Goal: Information Seeking & Learning: Find specific page/section

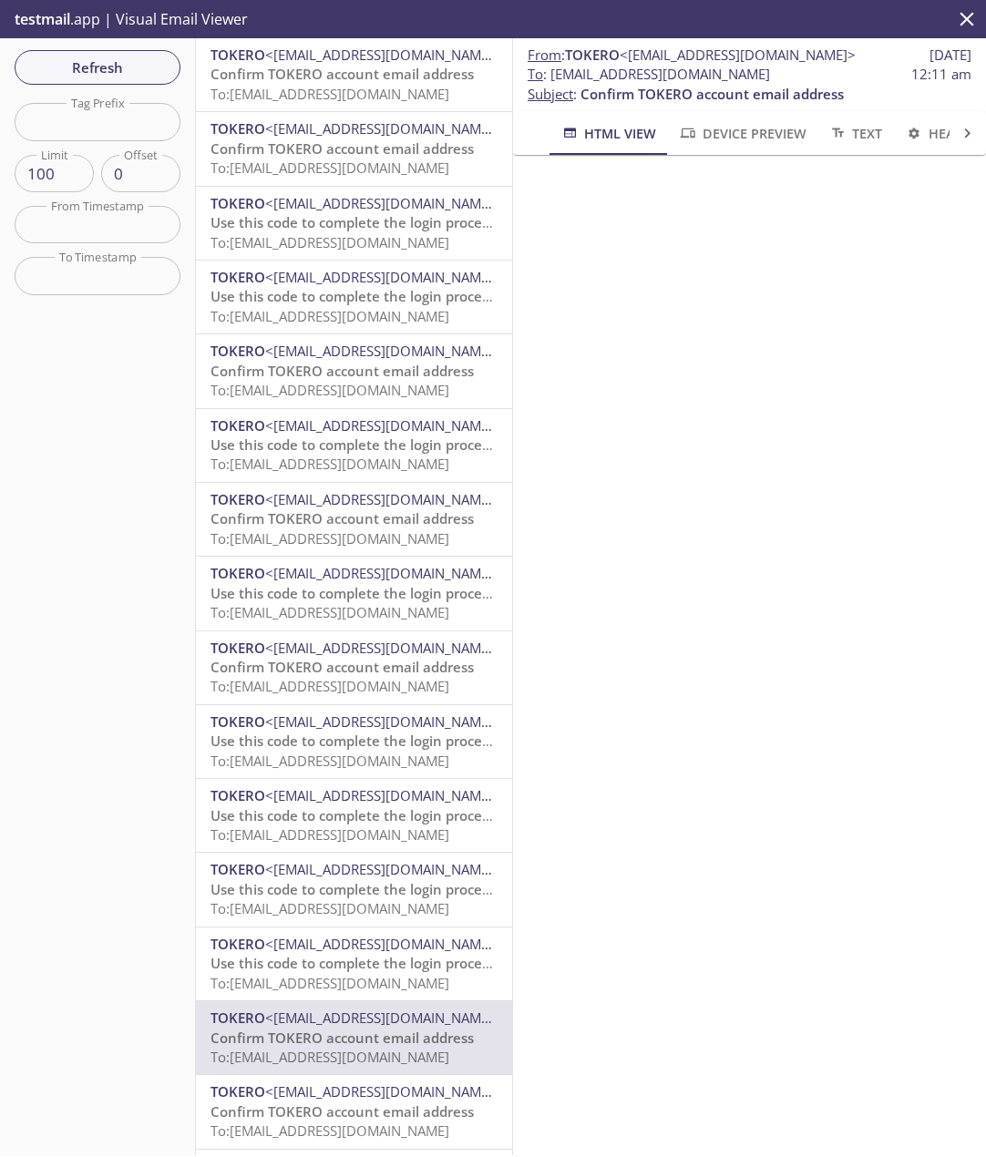
click at [292, 68] on span "Confirm TOKERO account email address" at bounding box center [341, 74] width 263 height 18
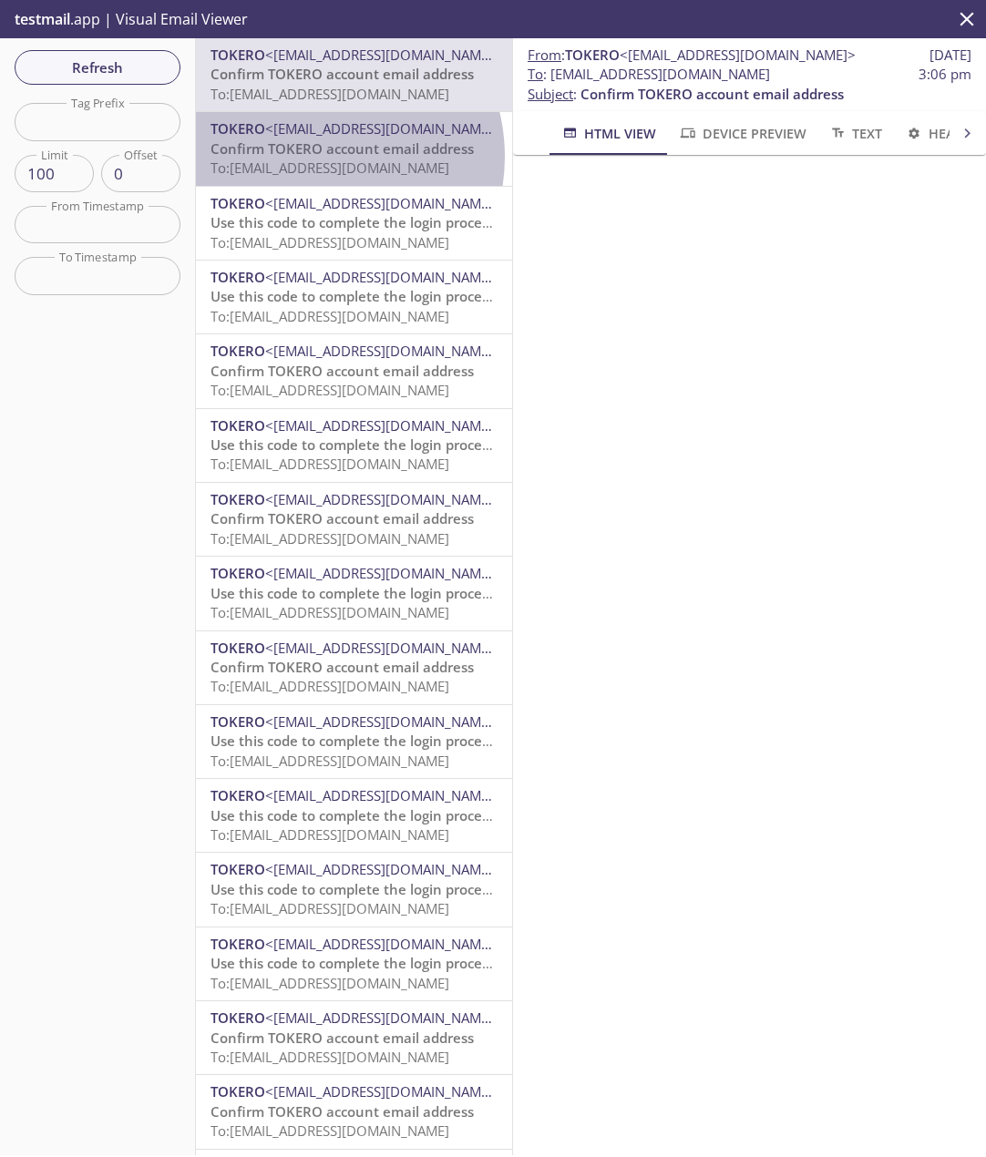
click at [312, 157] on span "Confirm TOKERO account email address" at bounding box center [341, 148] width 263 height 18
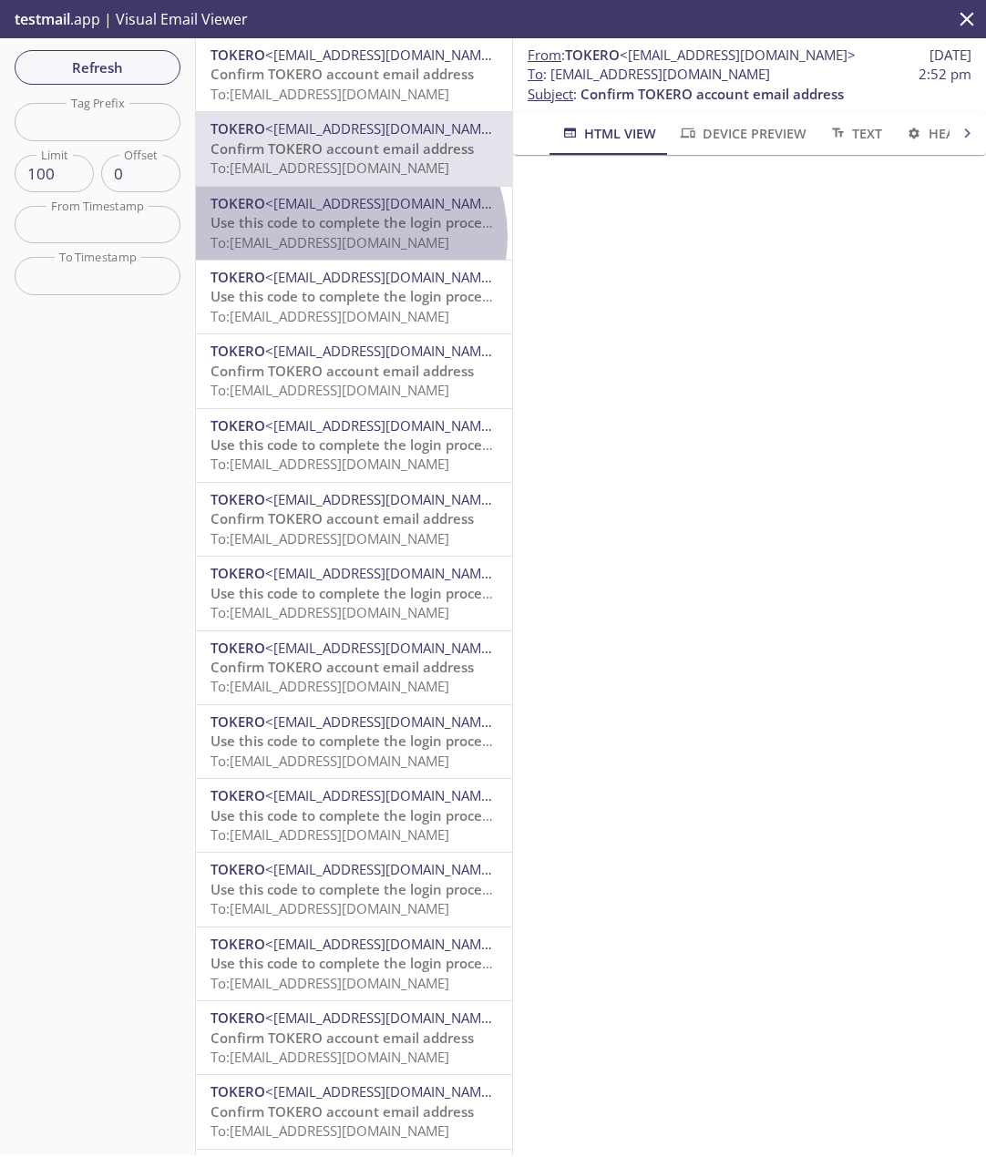
click at [342, 237] on span "To: [EMAIL_ADDRESS][DOMAIN_NAME]" at bounding box center [329, 242] width 239 height 18
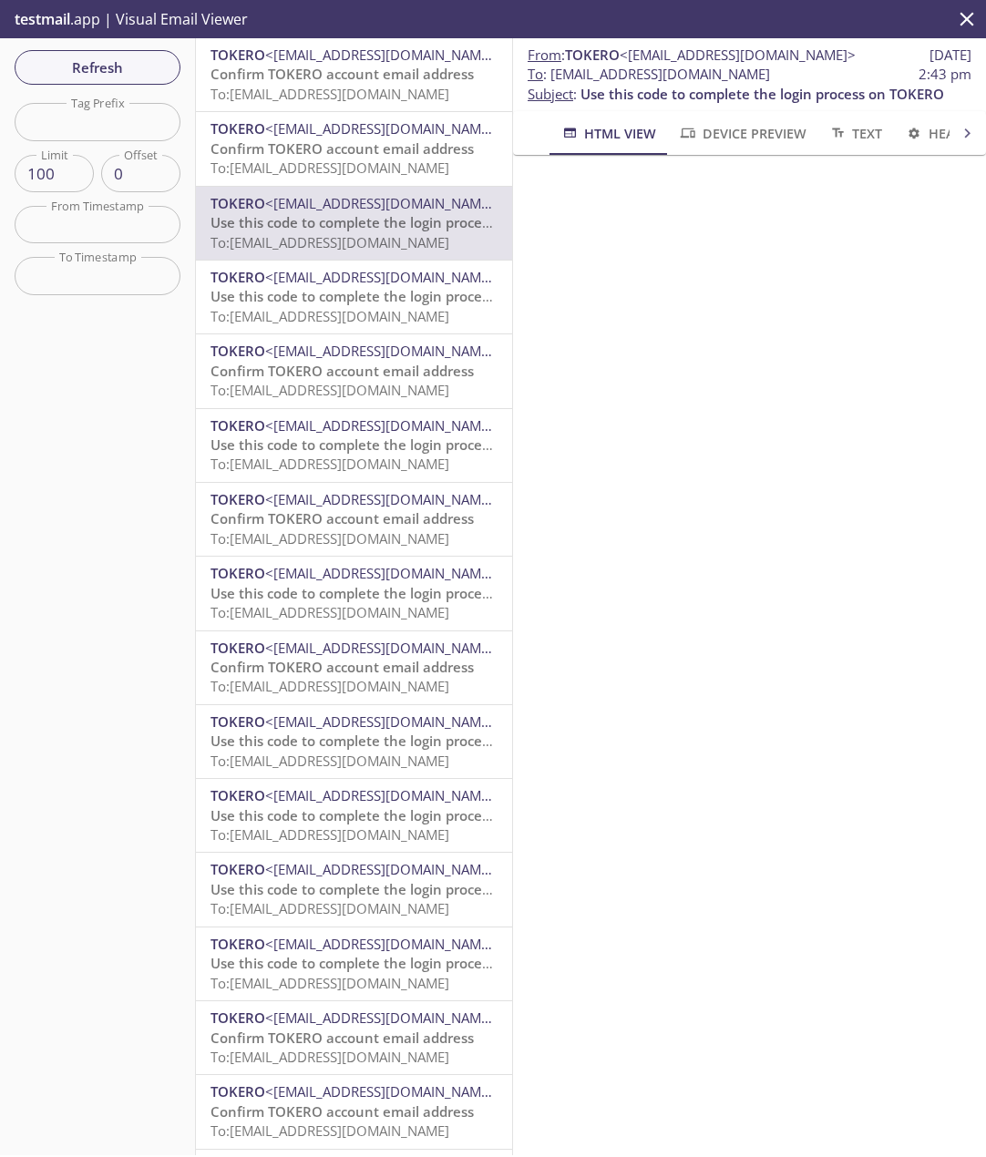
click at [391, 307] on span "To: [EMAIL_ADDRESS][DOMAIN_NAME]" at bounding box center [329, 316] width 239 height 18
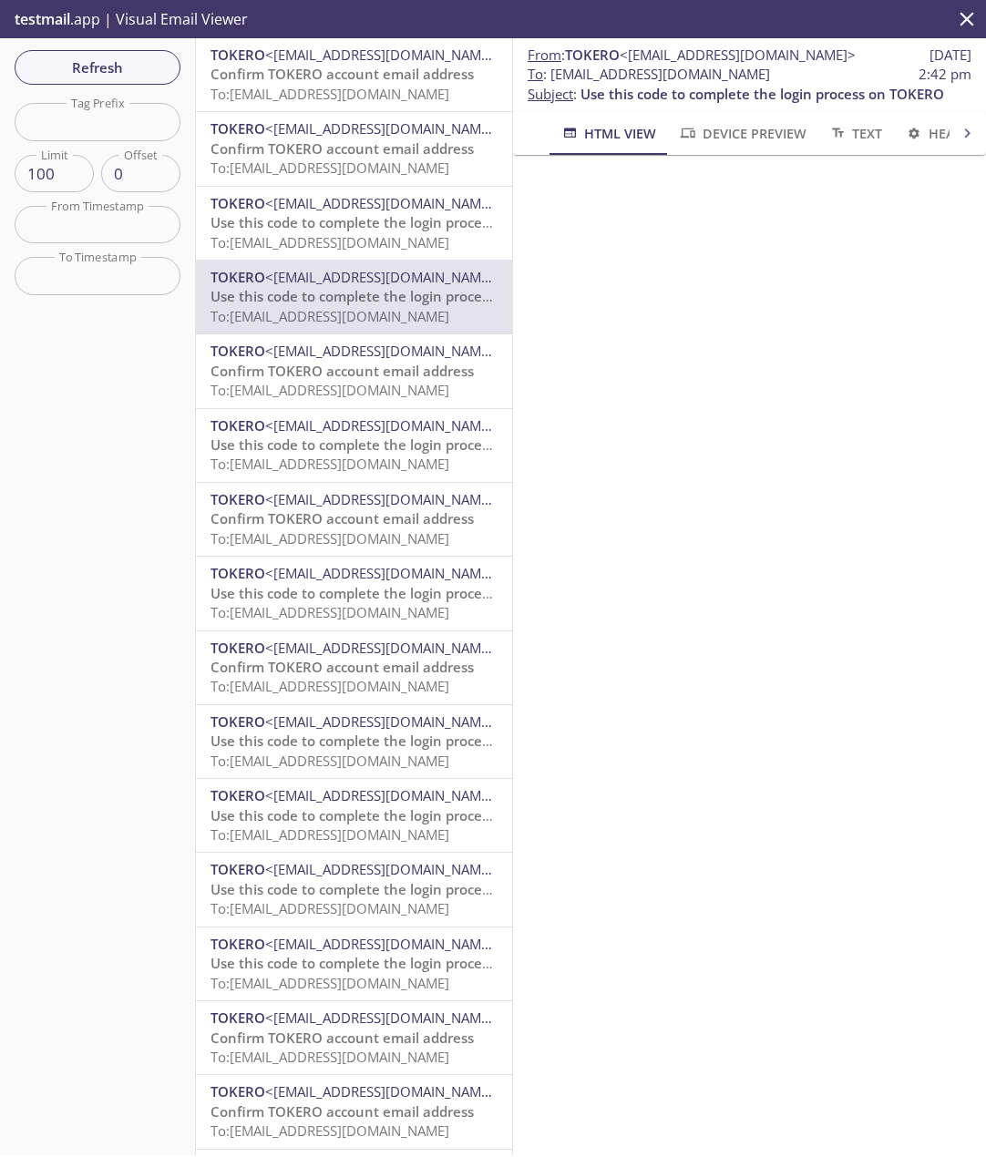
click at [289, 374] on span "Confirm TOKERO account email address" at bounding box center [341, 371] width 263 height 18
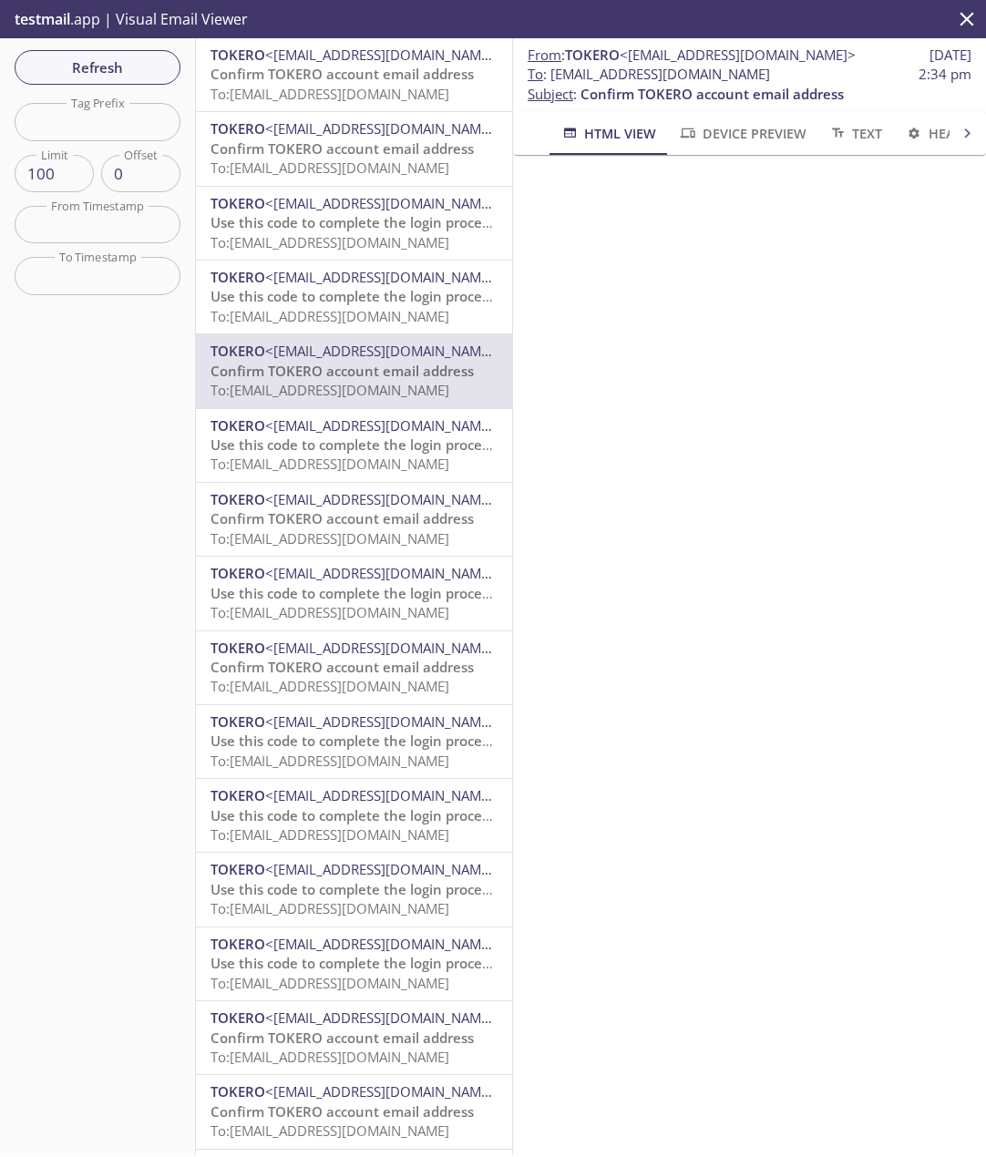
scroll to position [87, 0]
